Goal: Task Accomplishment & Management: Complete application form

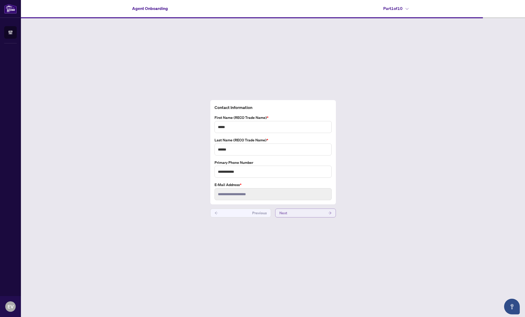
click at [300, 214] on button "Next" at bounding box center [305, 213] width 61 height 9
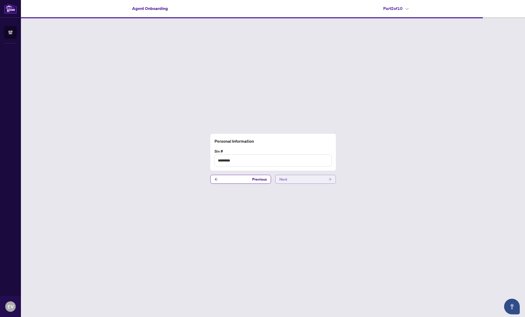
click at [303, 180] on button "Next" at bounding box center [305, 179] width 61 height 9
click at [304, 181] on button "Next" at bounding box center [305, 179] width 61 height 9
click at [306, 175] on button "Next" at bounding box center [305, 176] width 61 height 9
click at [305, 177] on button "Next" at bounding box center [305, 176] width 61 height 9
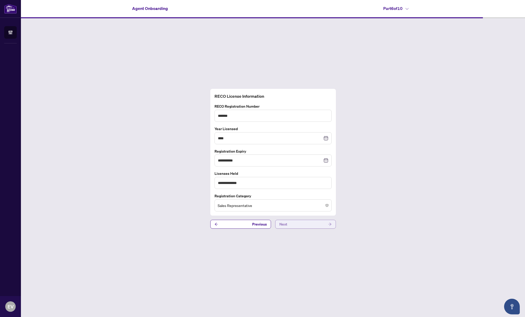
click at [301, 225] on button "Next" at bounding box center [305, 224] width 61 height 9
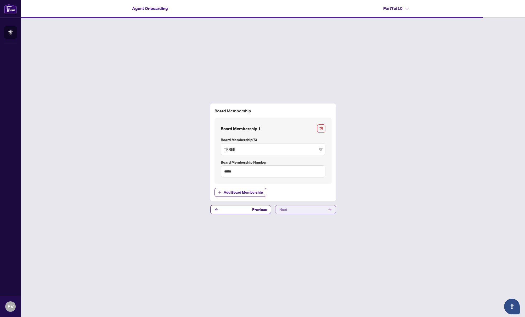
click at [305, 210] on button "Next" at bounding box center [305, 209] width 61 height 9
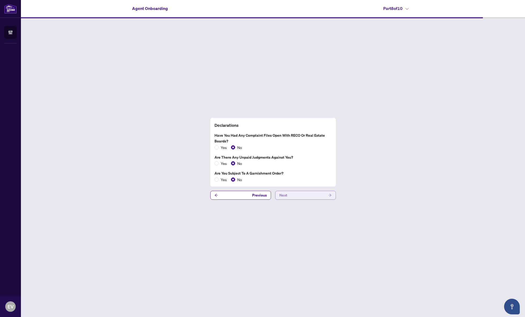
click at [304, 196] on button "Next" at bounding box center [305, 195] width 61 height 9
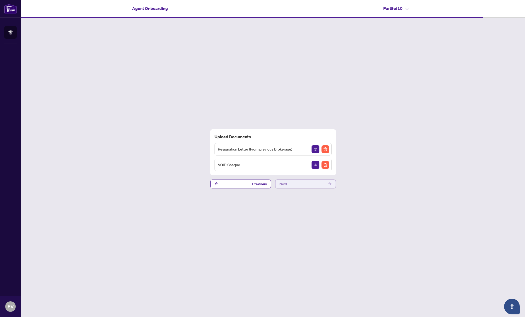
click at [312, 183] on button "Next" at bounding box center [305, 184] width 61 height 9
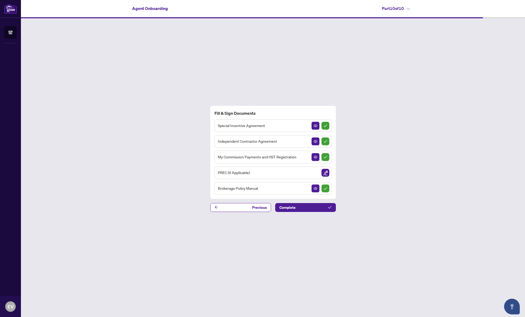
click at [323, 213] on div "Fill & Sign Documents Special Incentive Agreement Independent Contractor Agreem…" at bounding box center [273, 158] width 504 height 281
click at [303, 208] on button "Complete" at bounding box center [305, 207] width 61 height 9
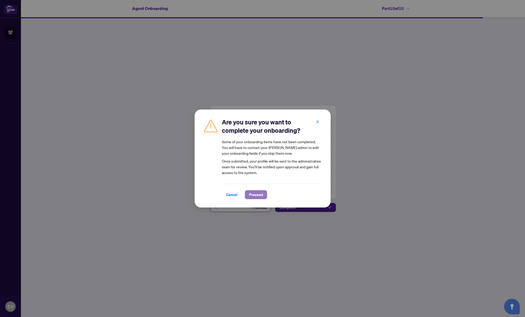
click at [255, 195] on span "Proceed" at bounding box center [256, 195] width 14 height 8
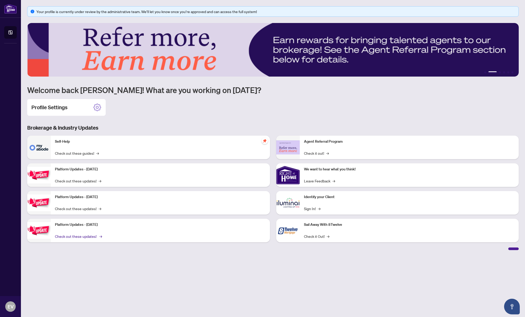
click at [79, 236] on link "Check out these updates! →" at bounding box center [78, 237] width 46 height 6
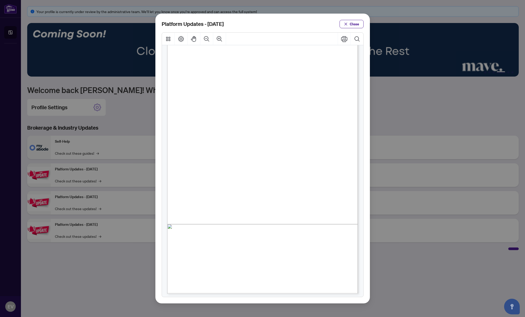
scroll to position [29, 0]
drag, startPoint x: 356, startPoint y: 26, endPoint x: 324, endPoint y: 45, distance: 37.5
click at [356, 26] on span "Close" at bounding box center [354, 24] width 9 height 8
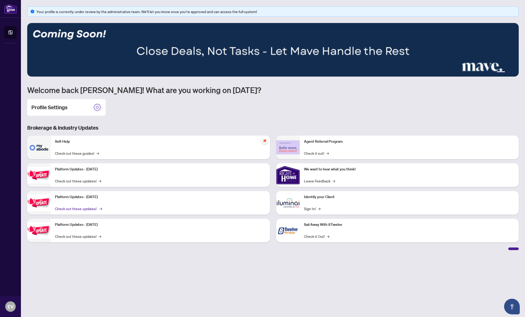
click at [80, 209] on link "Check out these updates! →" at bounding box center [78, 209] width 46 height 6
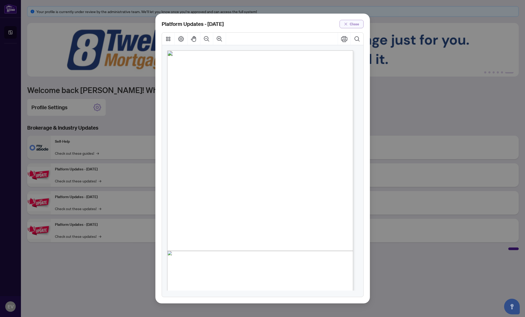
click at [356, 22] on span "Close" at bounding box center [354, 24] width 9 height 8
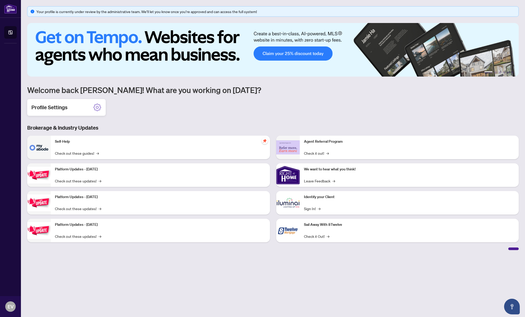
click at [97, 108] on icon at bounding box center [97, 107] width 8 height 8
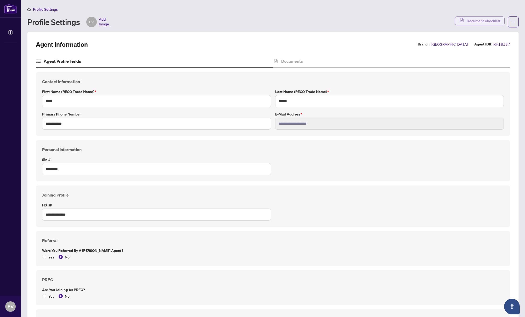
click at [473, 22] on span "Document Checklist" at bounding box center [484, 21] width 34 height 8
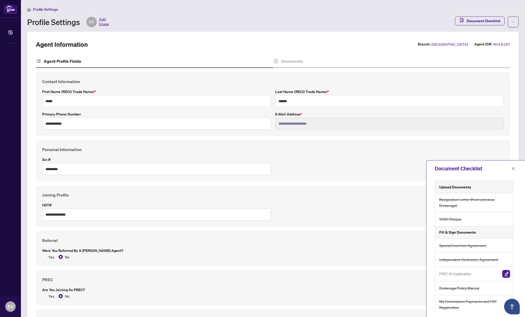
scroll to position [1, 0]
drag, startPoint x: 513, startPoint y: 168, endPoint x: 467, endPoint y: 169, distance: 46.6
click at [513, 168] on icon "close" at bounding box center [513, 169] width 4 height 4
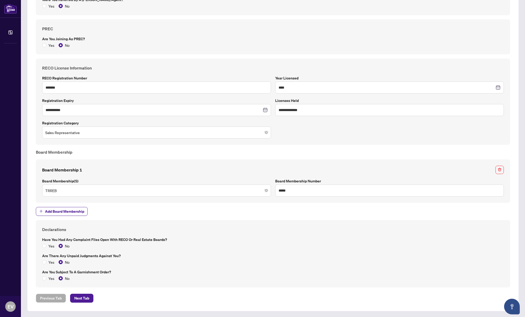
scroll to position [0, 0]
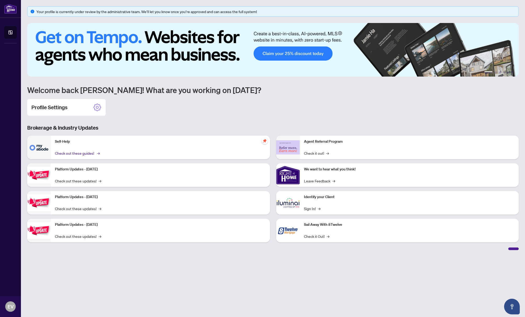
click at [79, 153] on link "Check out these guides! →" at bounding box center [77, 153] width 44 height 6
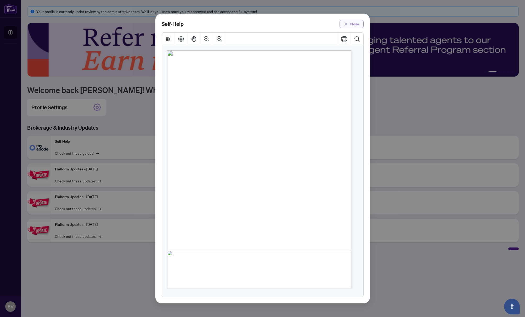
click at [355, 25] on span "Close" at bounding box center [354, 24] width 9 height 8
